Goal: Task Accomplishment & Management: Manage account settings

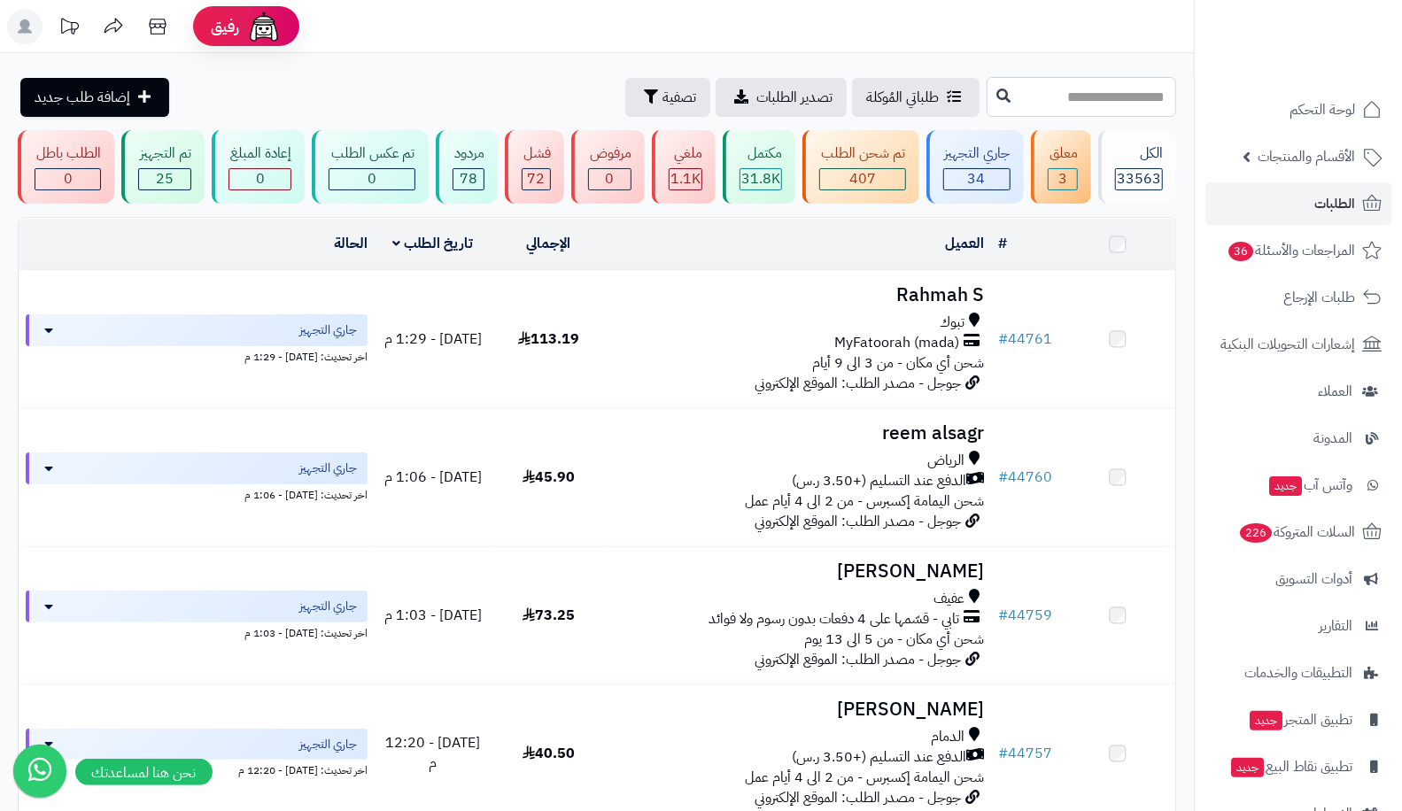
click at [1054, 96] on input "text" at bounding box center [1082, 97] width 190 height 40
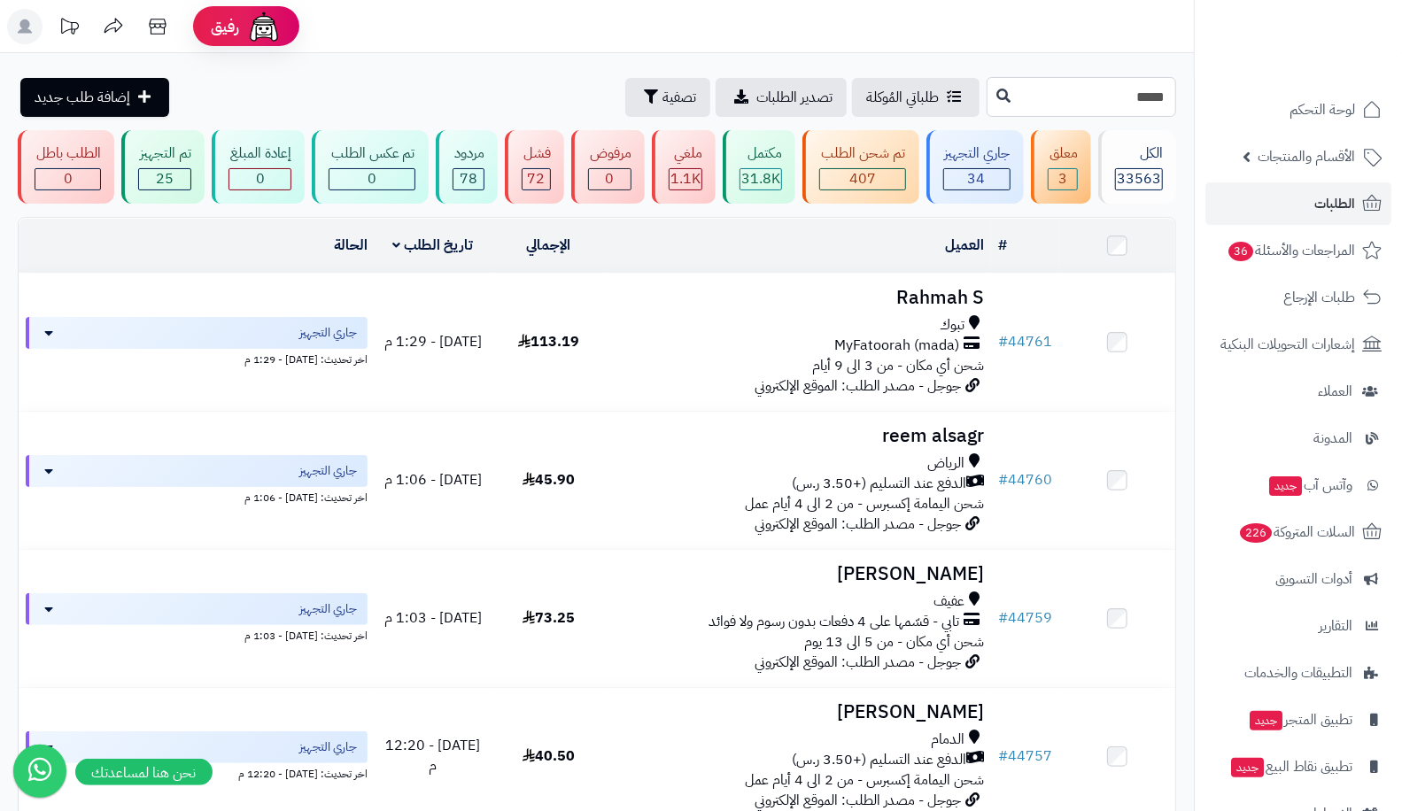
type input "*****"
click at [997, 94] on icon at bounding box center [1004, 96] width 14 height 14
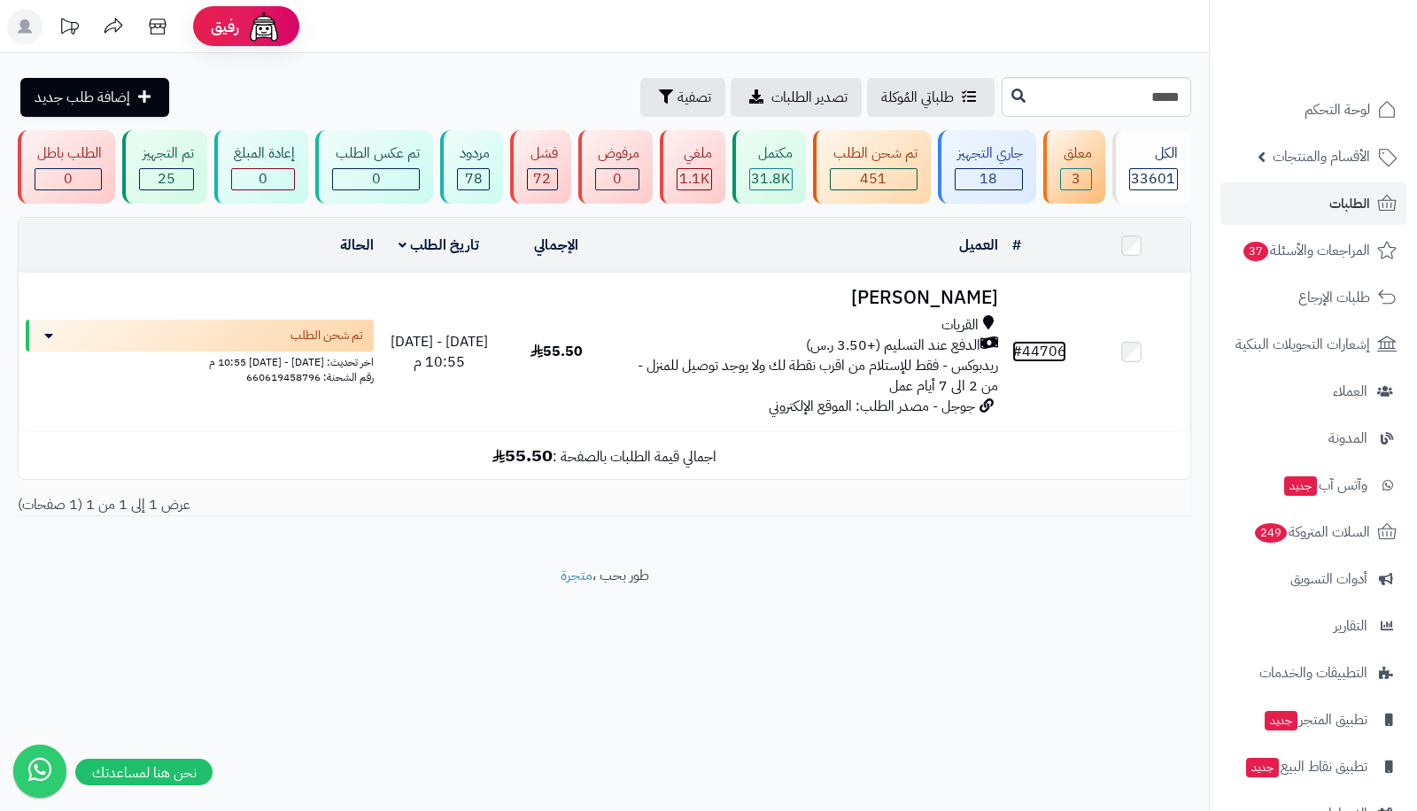
click at [1057, 354] on link "# 44706" at bounding box center [1040, 351] width 54 height 21
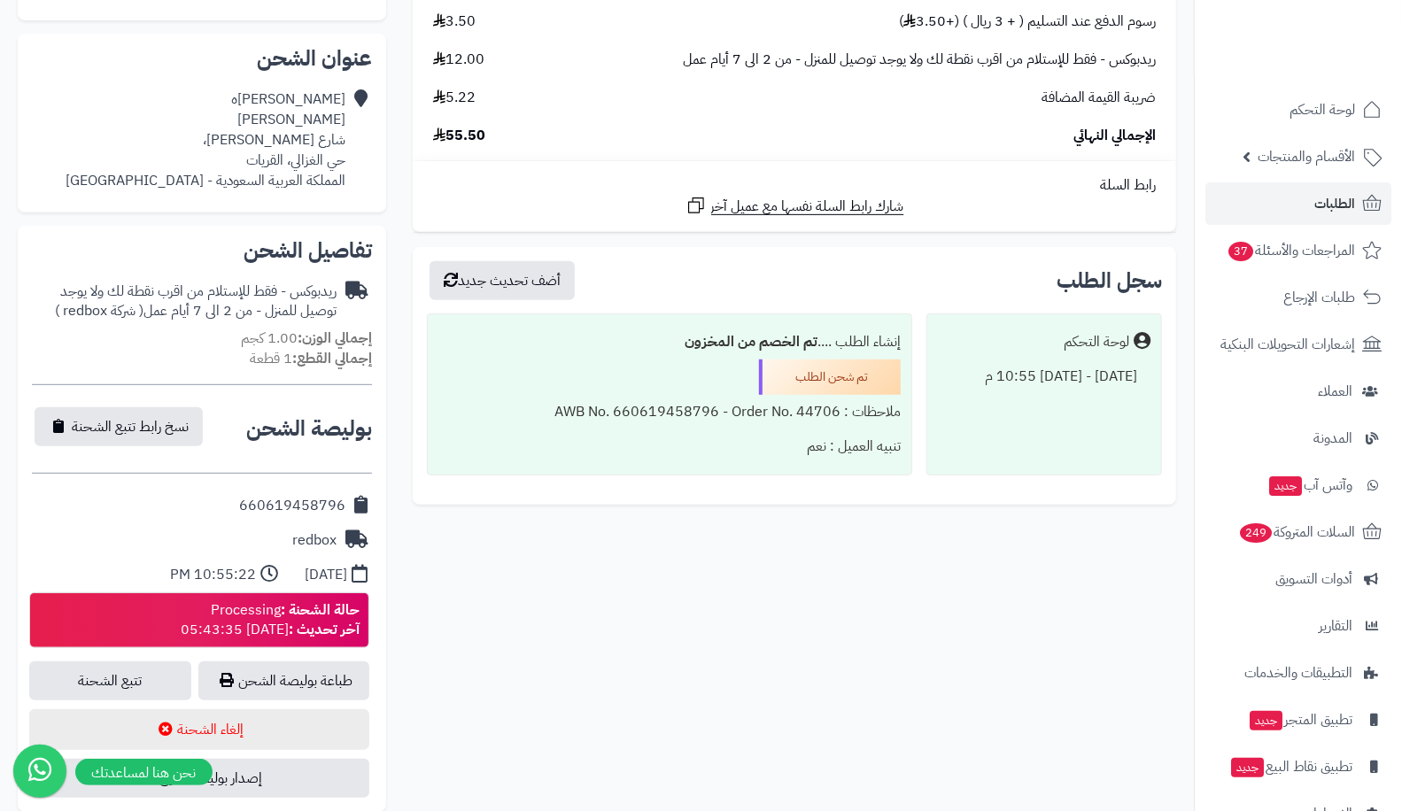
scroll to position [501, 0]
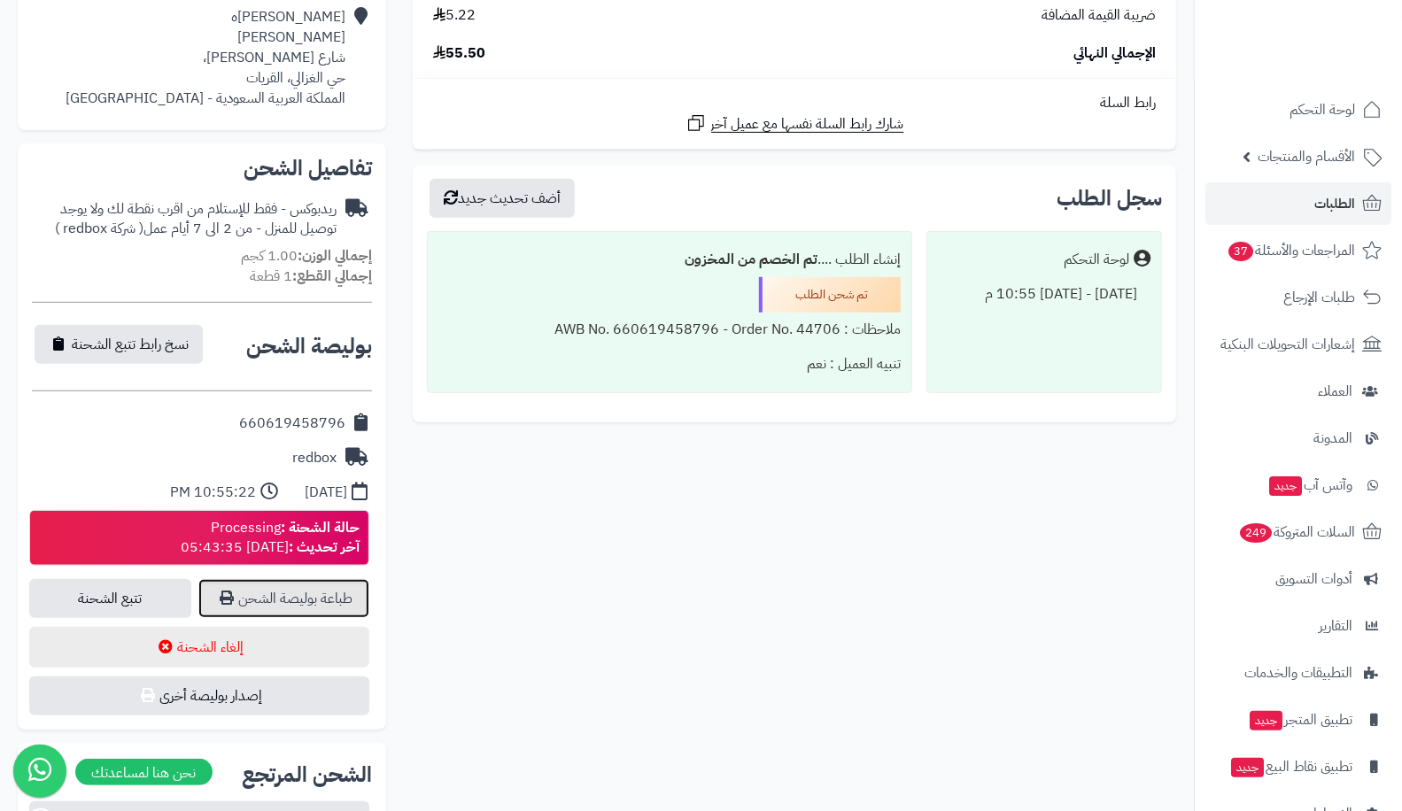
click at [279, 604] on link "طباعة بوليصة الشحن" at bounding box center [283, 598] width 171 height 39
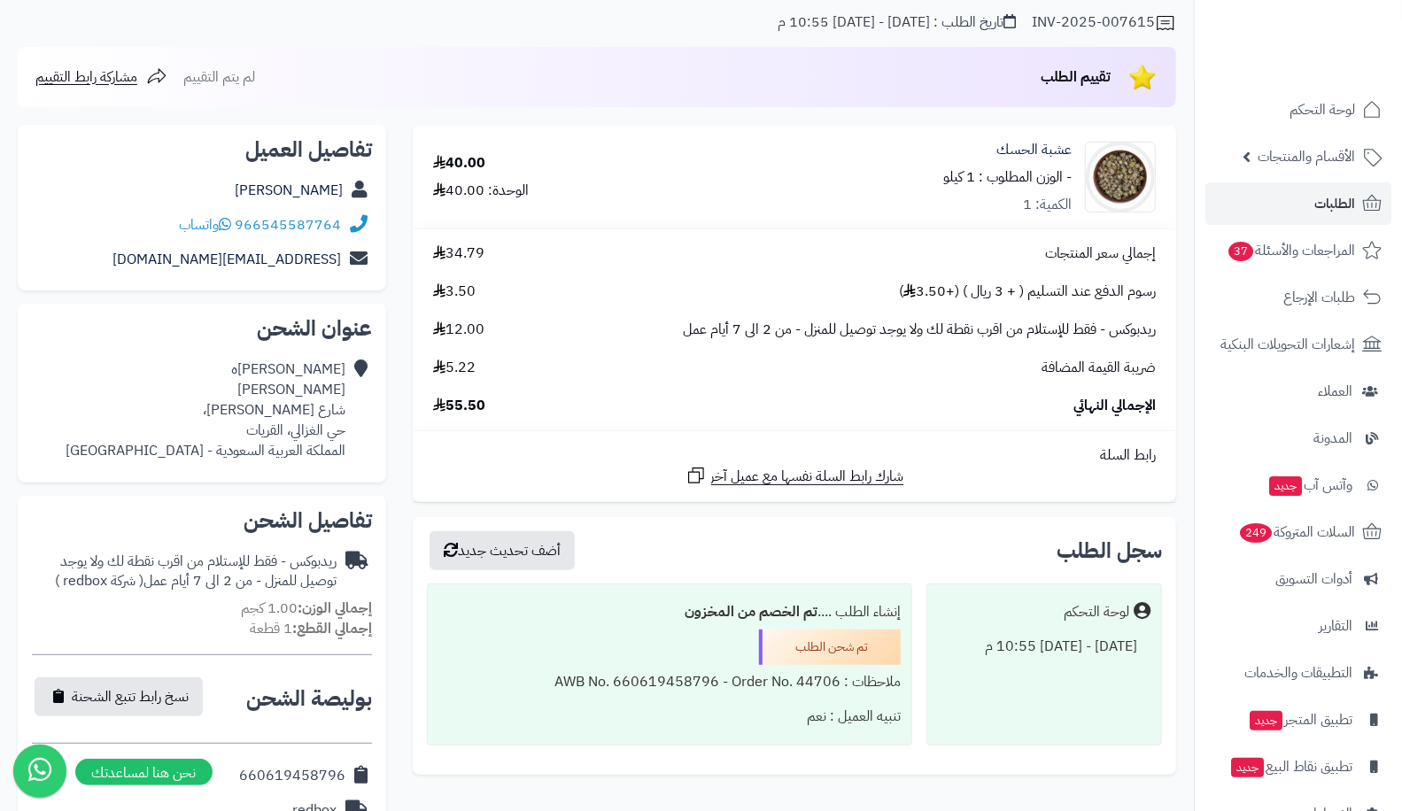
scroll to position [0, 0]
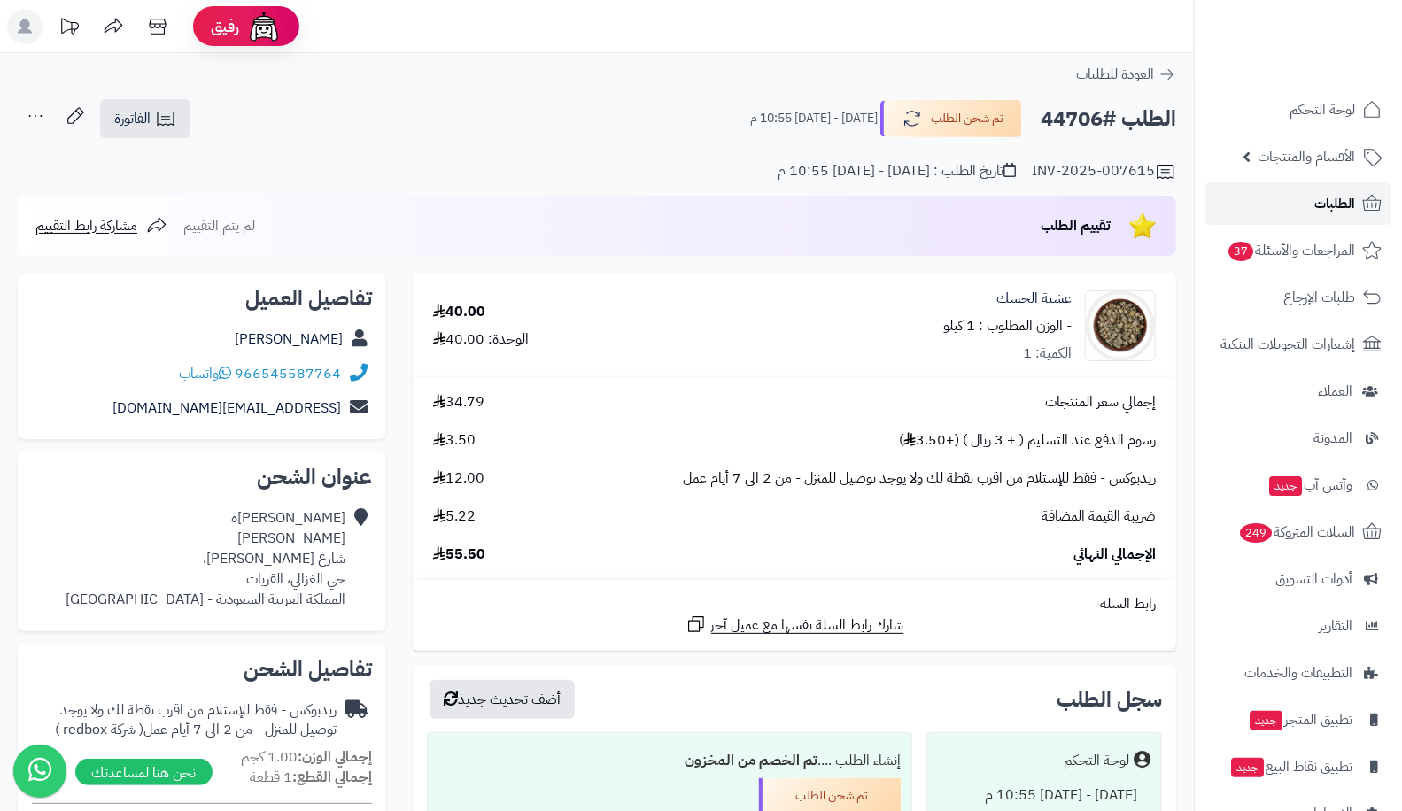
click at [1345, 197] on span "الطلبات" at bounding box center [1335, 203] width 41 height 25
click at [1339, 211] on span "الطلبات" at bounding box center [1335, 203] width 41 height 25
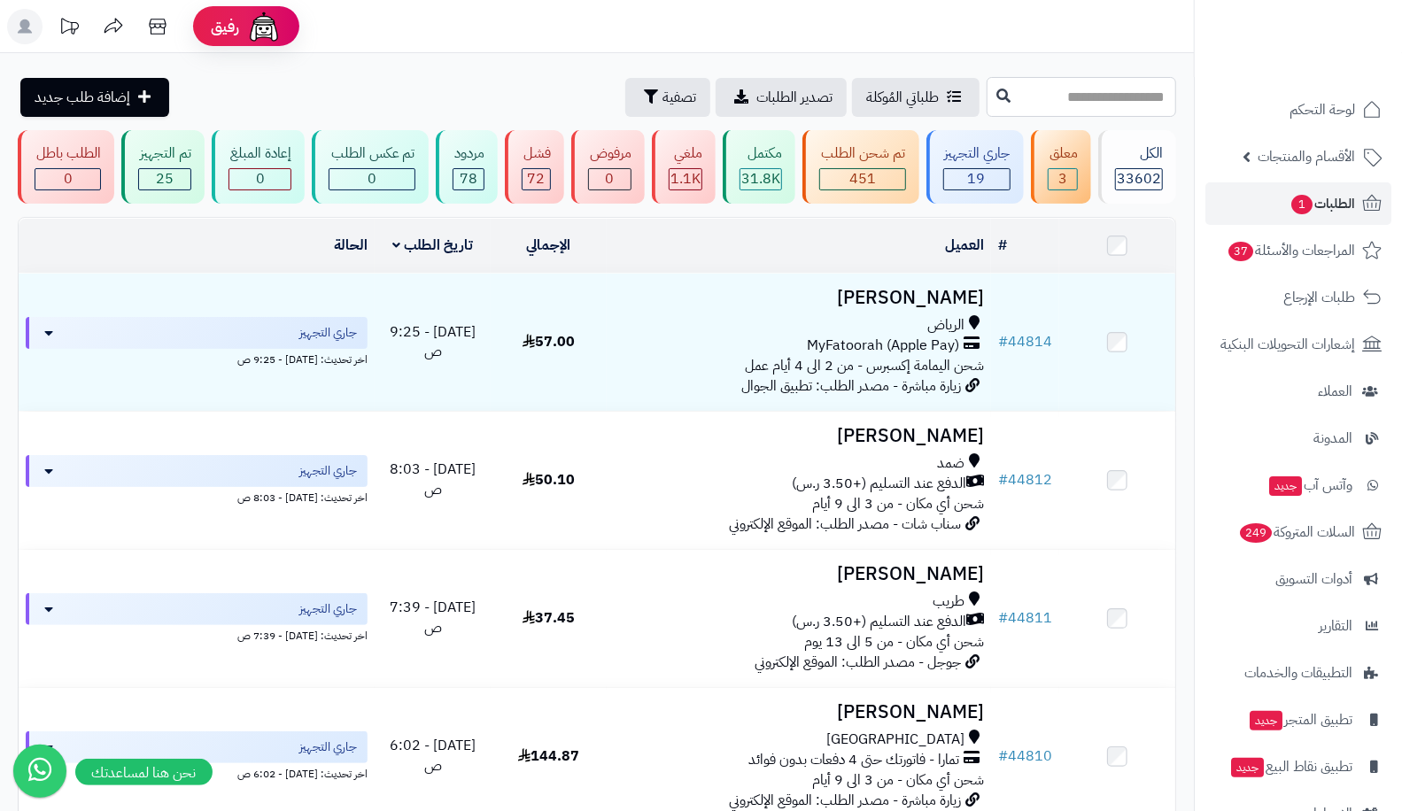
click at [1041, 84] on input "text" at bounding box center [1082, 97] width 190 height 40
type input "*****"
click at [997, 102] on icon at bounding box center [1004, 96] width 14 height 14
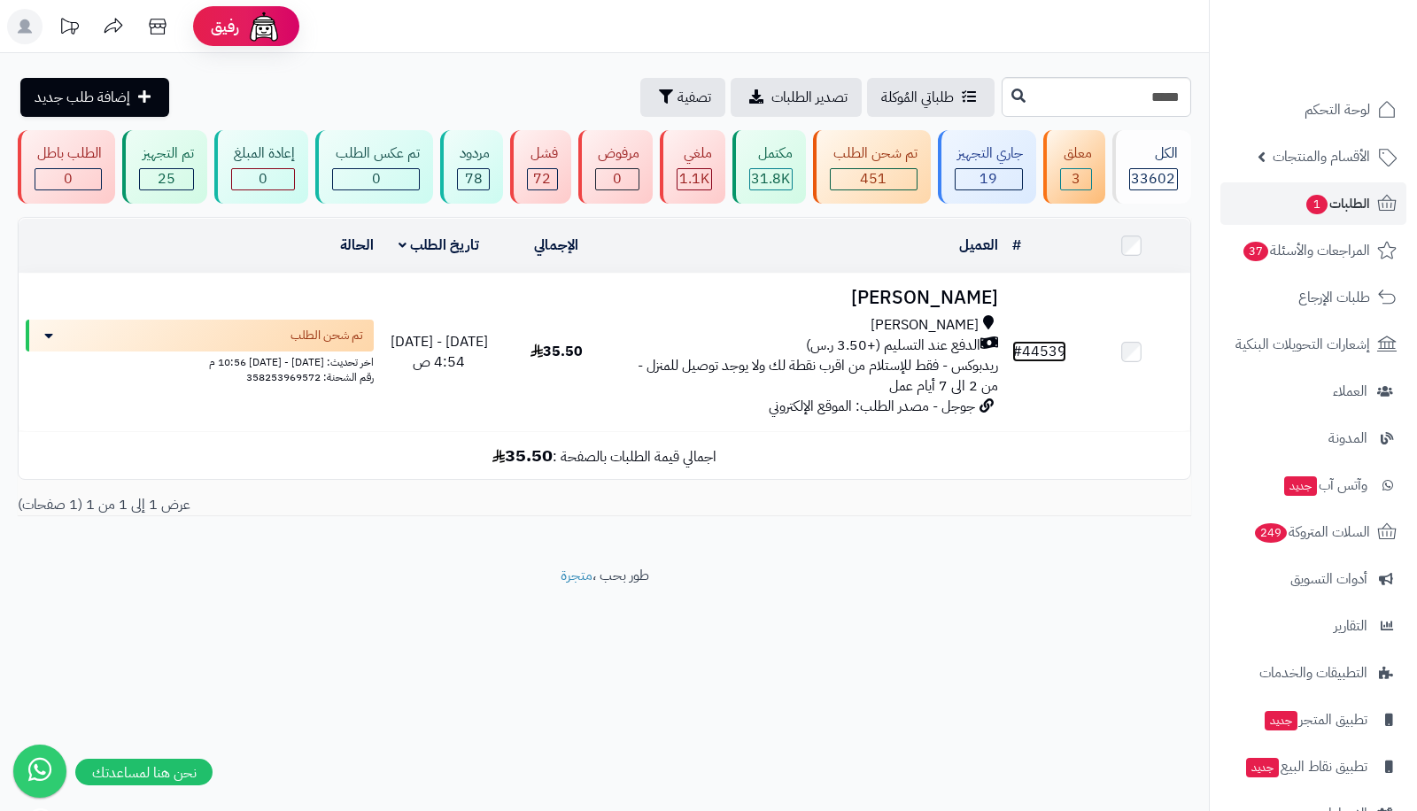
click at [1060, 348] on link "# 44539" at bounding box center [1040, 351] width 54 height 21
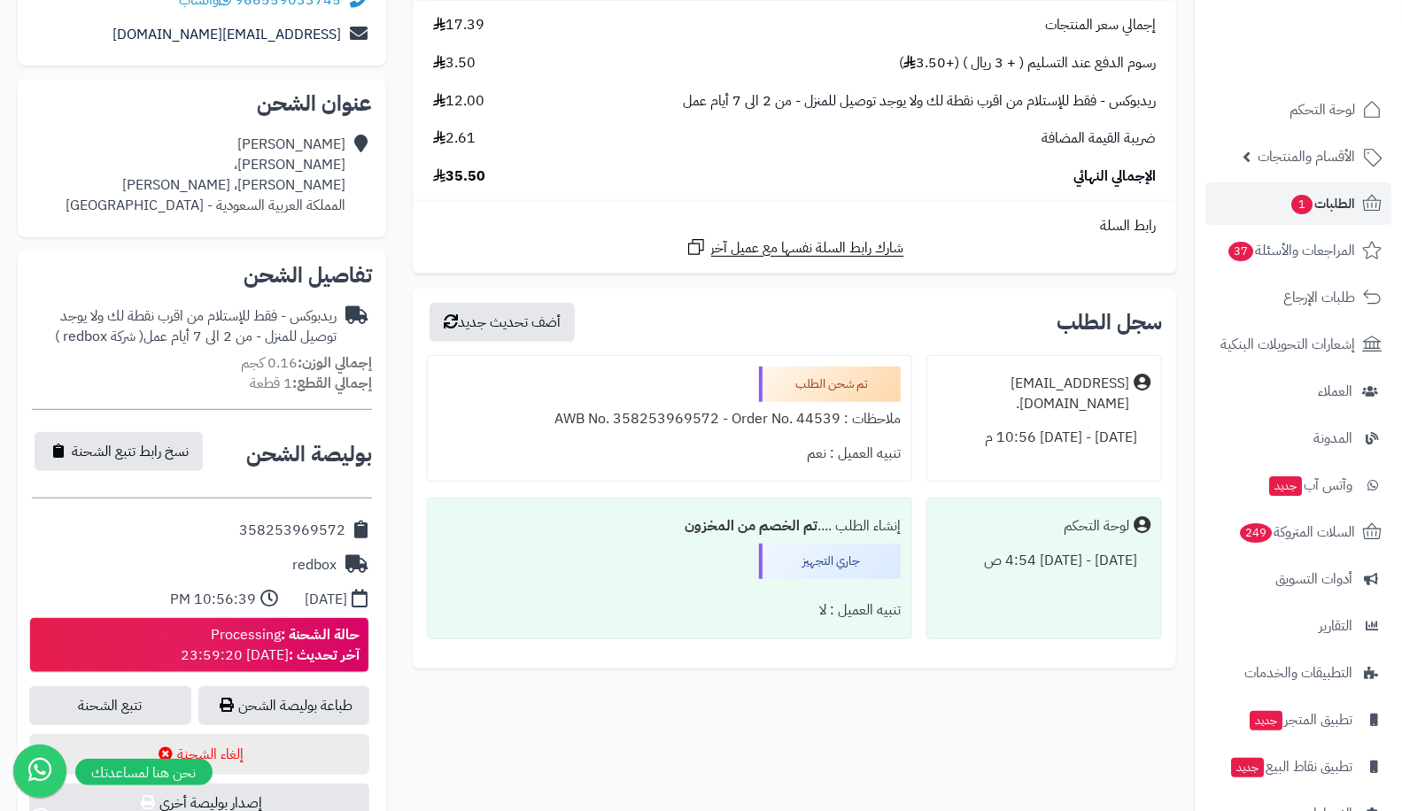
scroll to position [375, 0]
click at [293, 695] on link "طباعة بوليصة الشحن" at bounding box center [283, 705] width 171 height 39
click at [1322, 197] on span "الطلبات 1" at bounding box center [1323, 203] width 66 height 25
click at [1308, 199] on span "1" at bounding box center [1302, 204] width 21 height 19
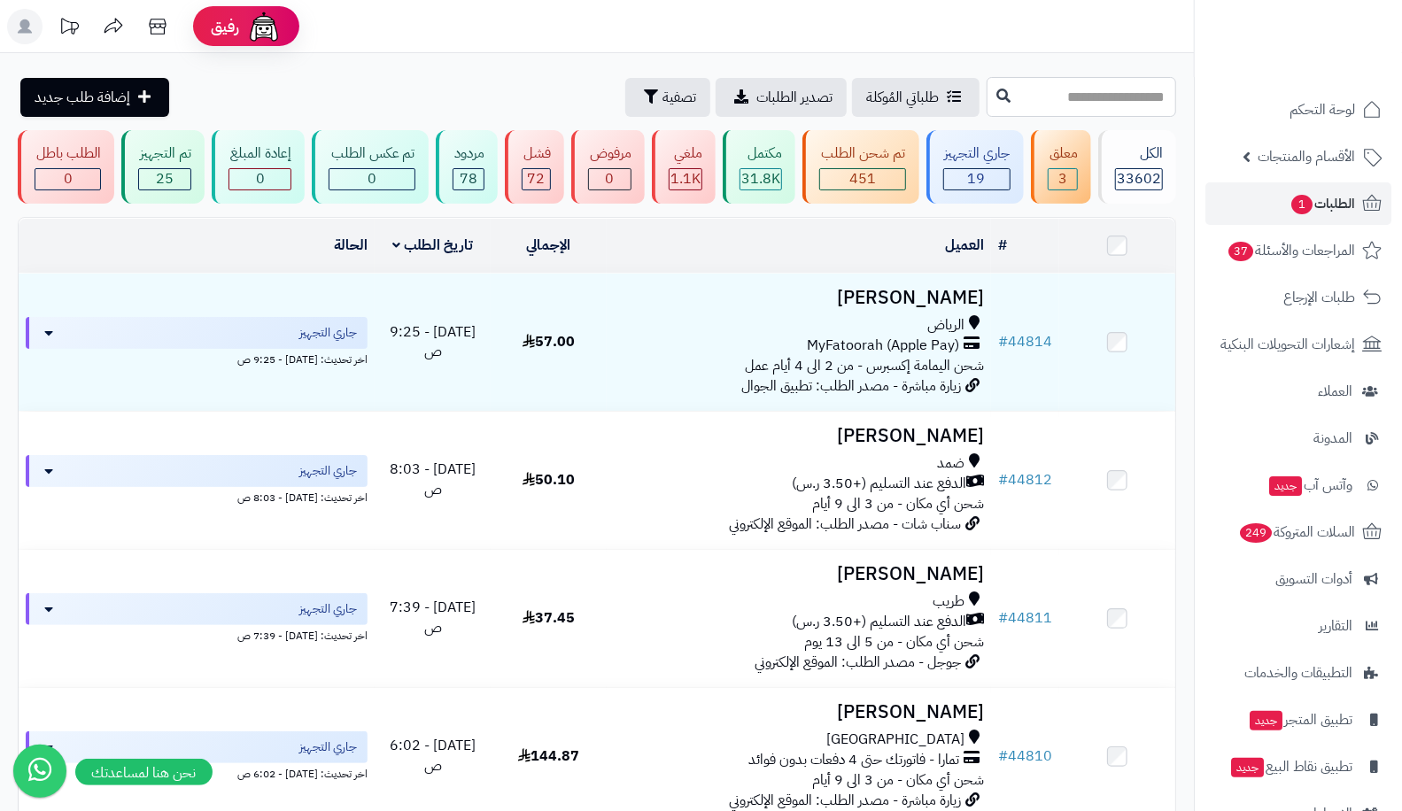
click at [1140, 93] on input "text" at bounding box center [1082, 97] width 190 height 40
type input "*****"
click at [990, 100] on button at bounding box center [1003, 97] width 27 height 34
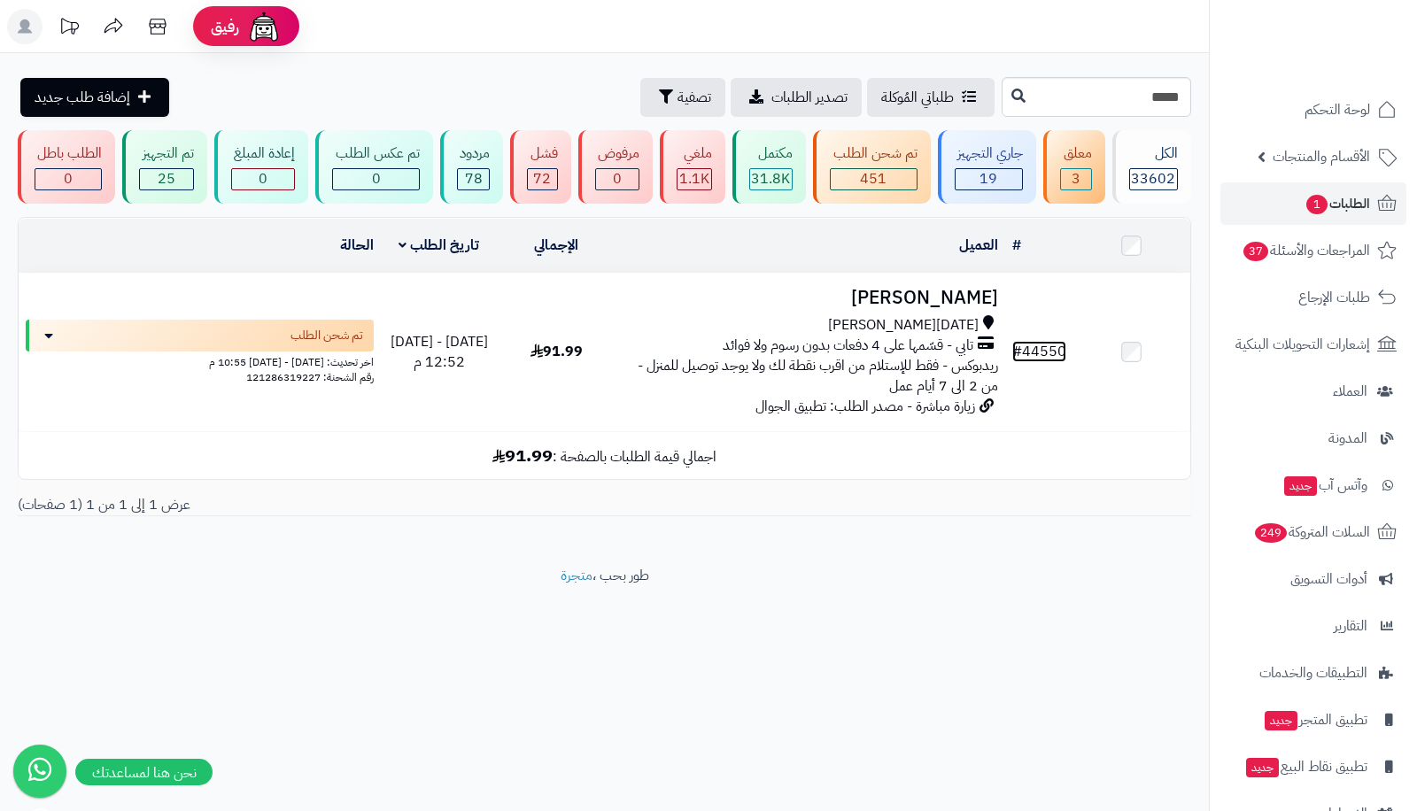
click at [1034, 352] on link "# 44550" at bounding box center [1040, 351] width 54 height 21
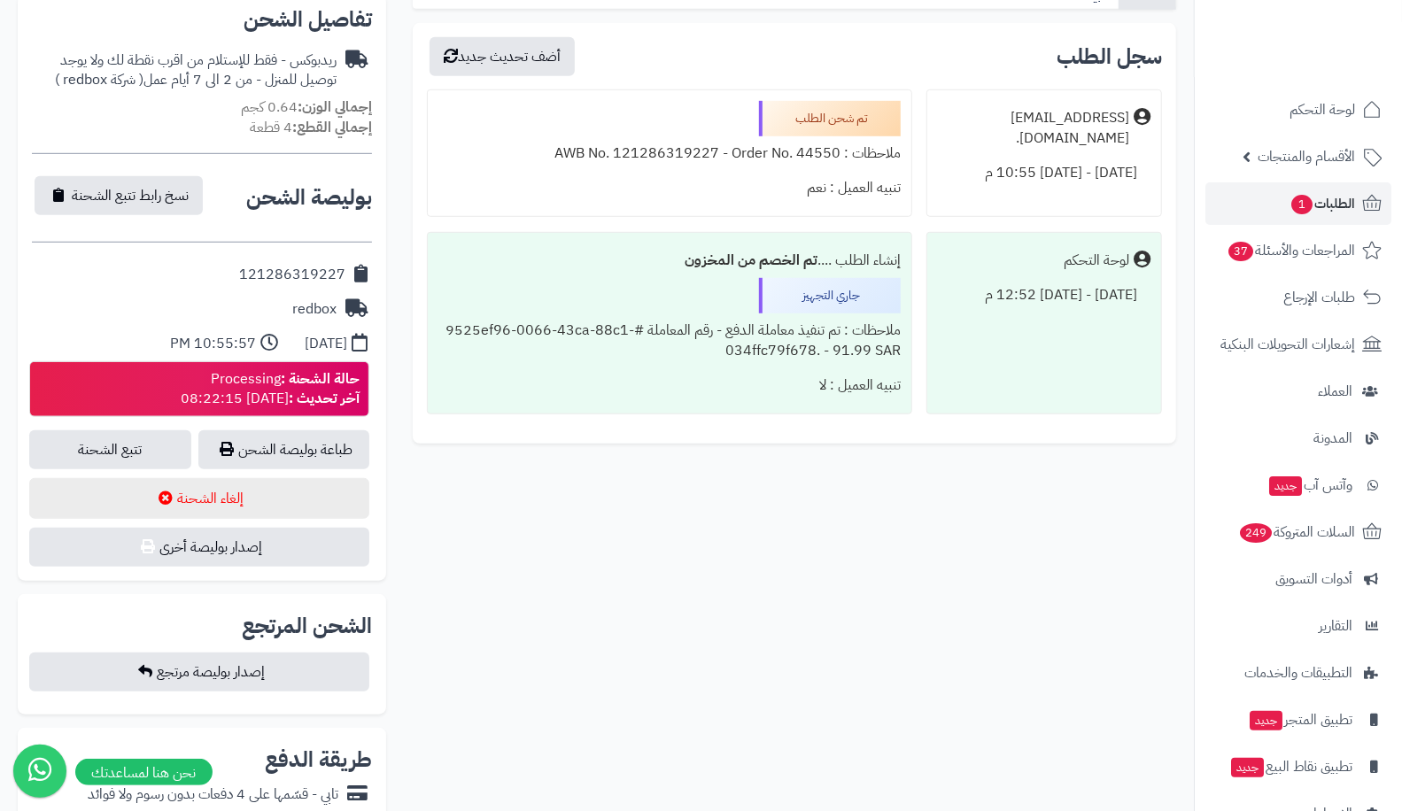
scroll to position [651, 0]
click at [324, 430] on link "طباعة بوليصة الشحن" at bounding box center [283, 449] width 171 height 39
